Goal: Task Accomplishment & Management: Manage account settings

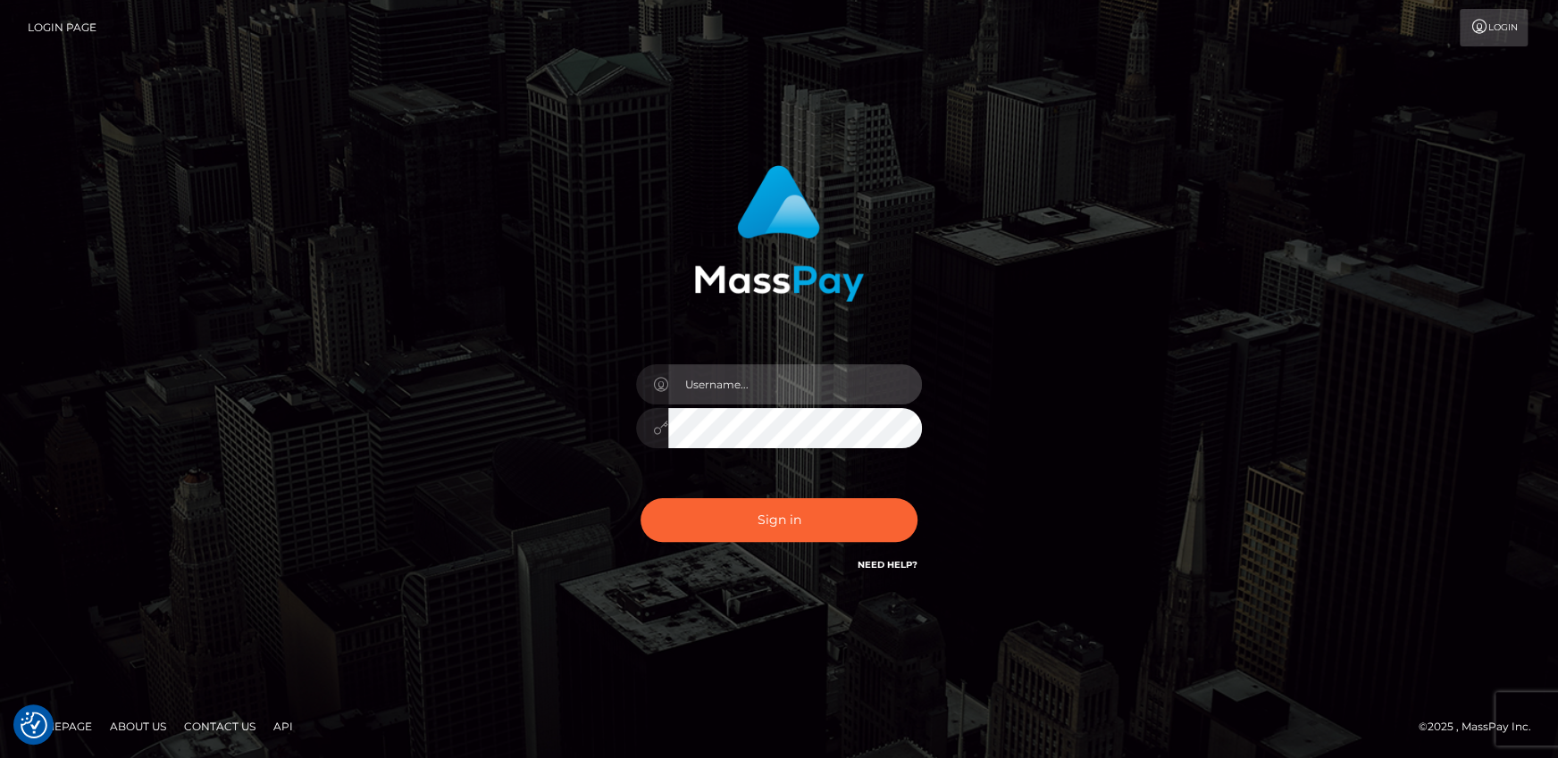
click at [768, 384] on input "text" at bounding box center [795, 384] width 254 height 40
type input "[PERSON_NAME].wowcan"
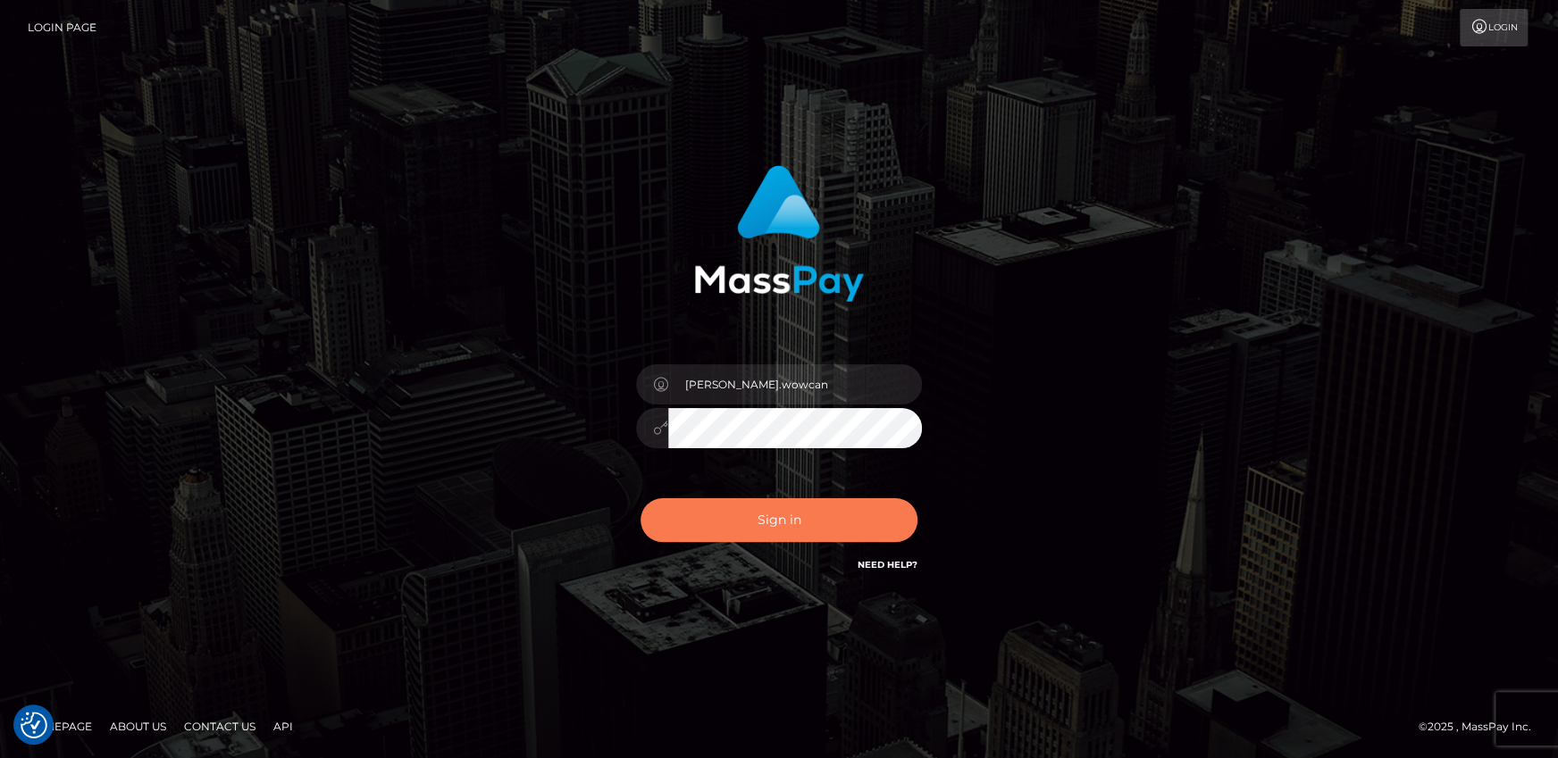
click at [768, 522] on button "Sign in" at bounding box center [778, 520] width 277 height 44
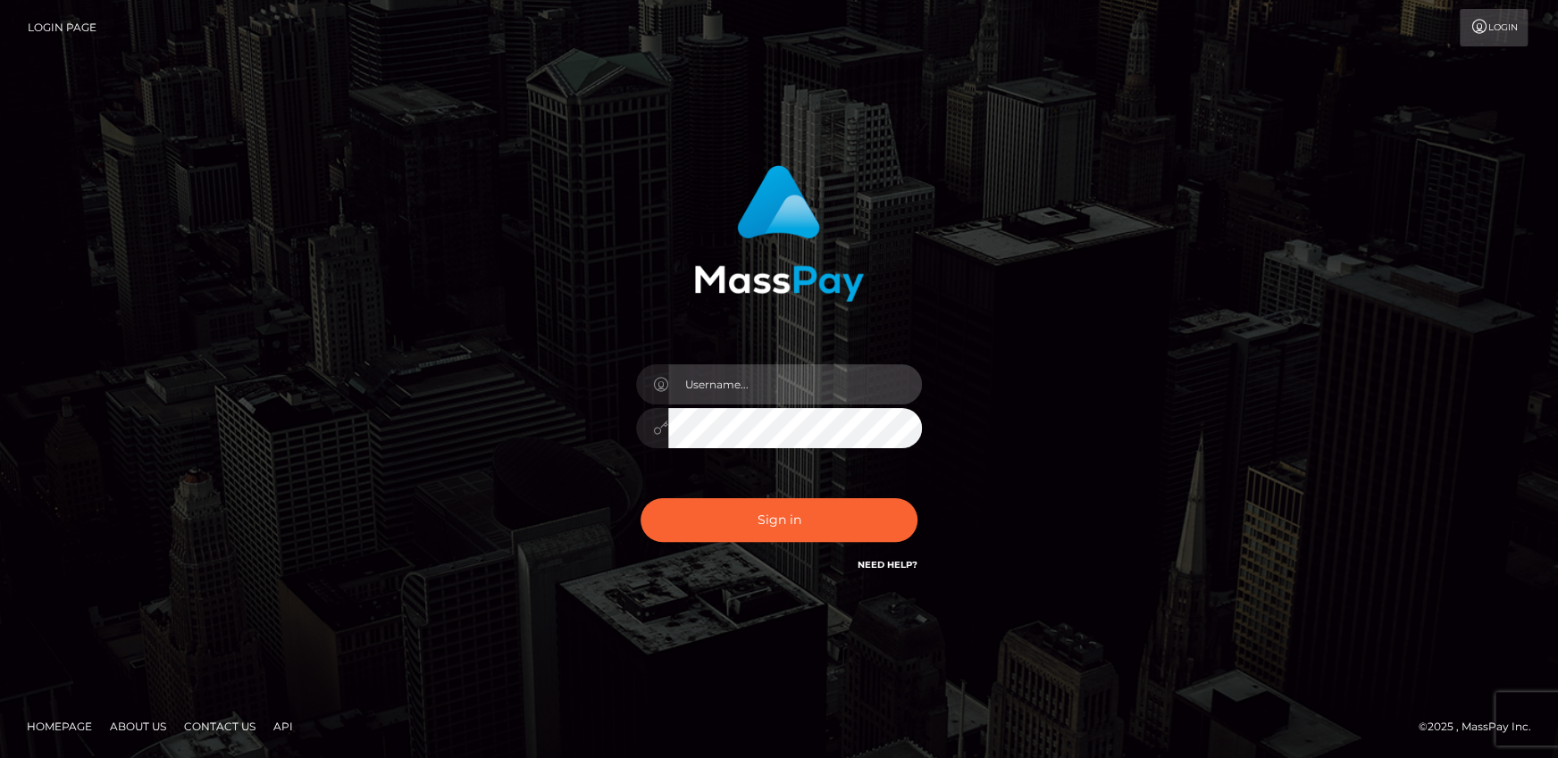
click at [805, 384] on input "text" at bounding box center [795, 384] width 254 height 40
type input "[PERSON_NAME].wowcan"
click at [640, 498] on button "Sign in" at bounding box center [778, 520] width 277 height 44
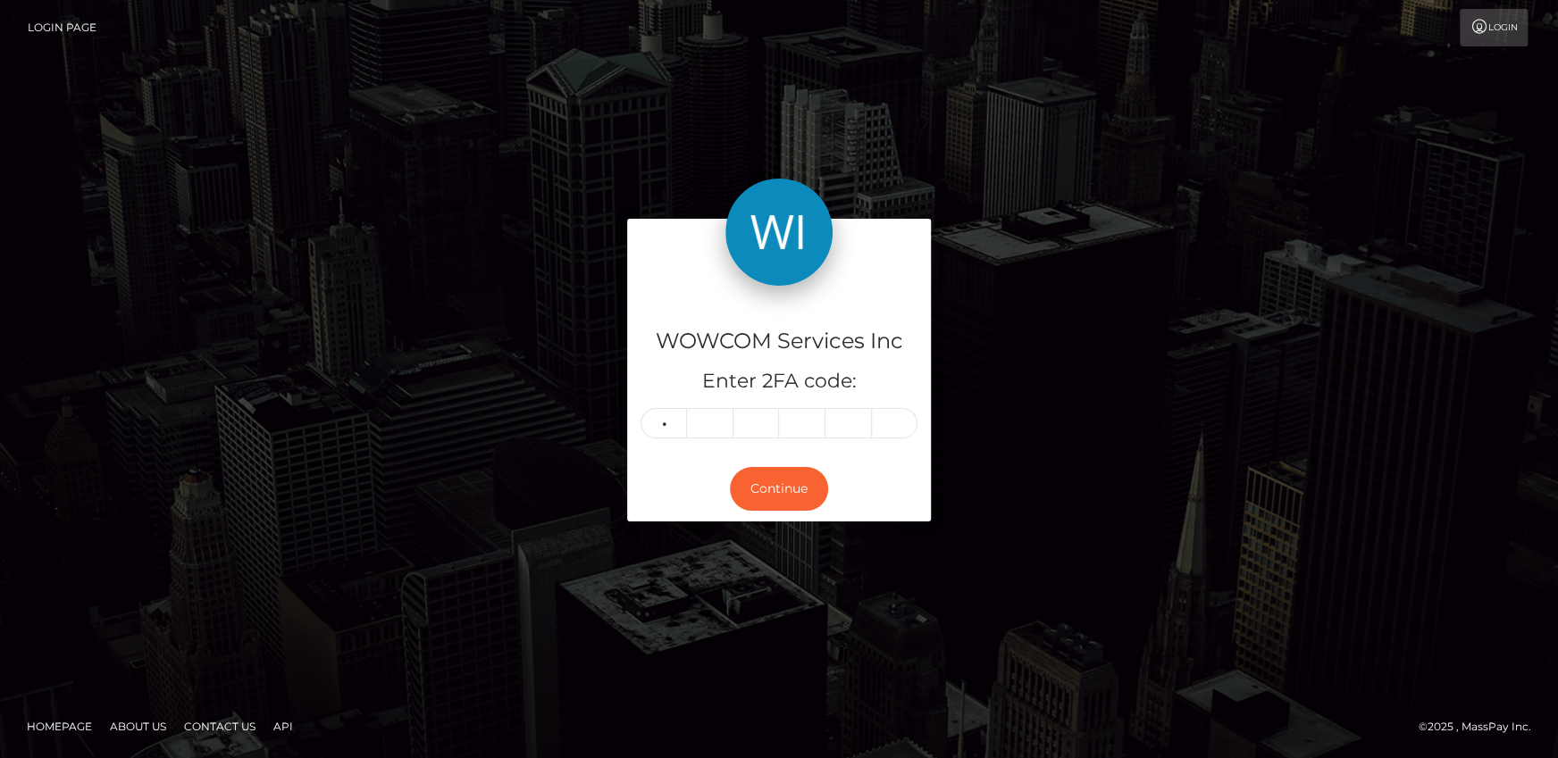
type input "2"
type input "1"
type input "3"
type input "2"
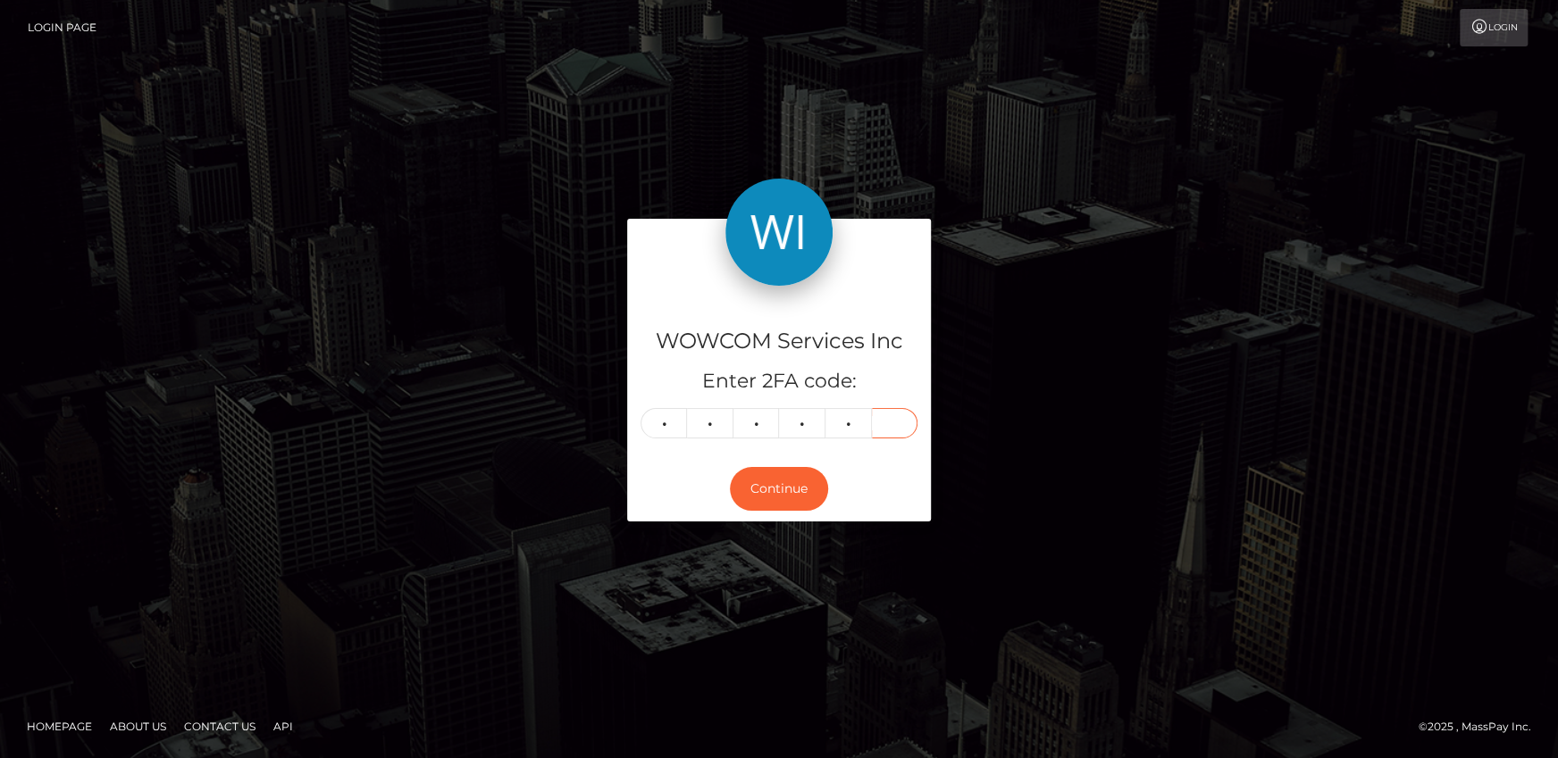
type input "1"
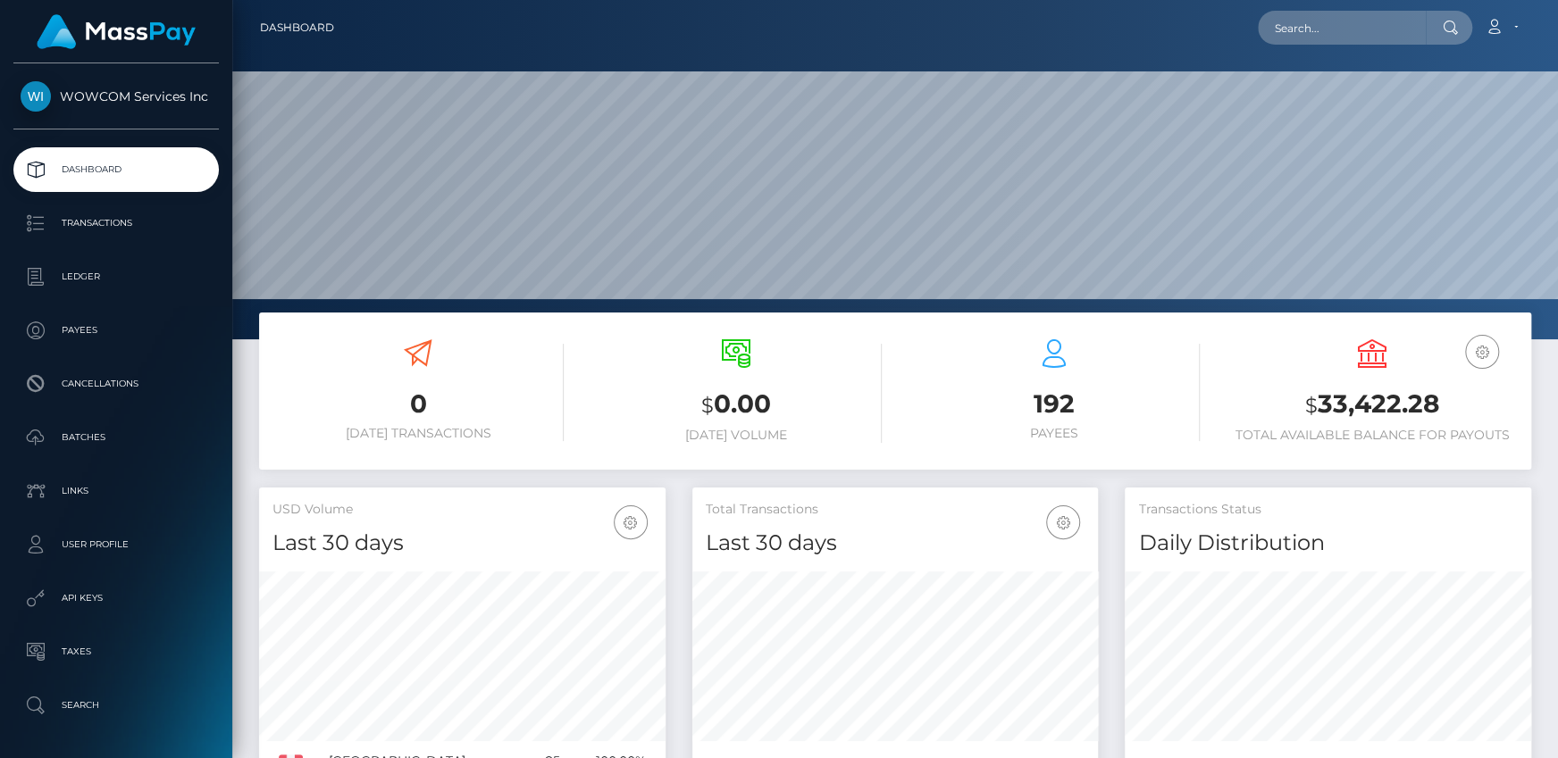
scroll to position [316, 406]
drag, startPoint x: 1360, startPoint y: 410, endPoint x: 1434, endPoint y: 402, distance: 74.6
click at [1434, 402] on h3 "$ 33,422.28" at bounding box center [1371, 405] width 291 height 37
copy h3 "33,422.28"
